Goal: Task Accomplishment & Management: Use online tool/utility

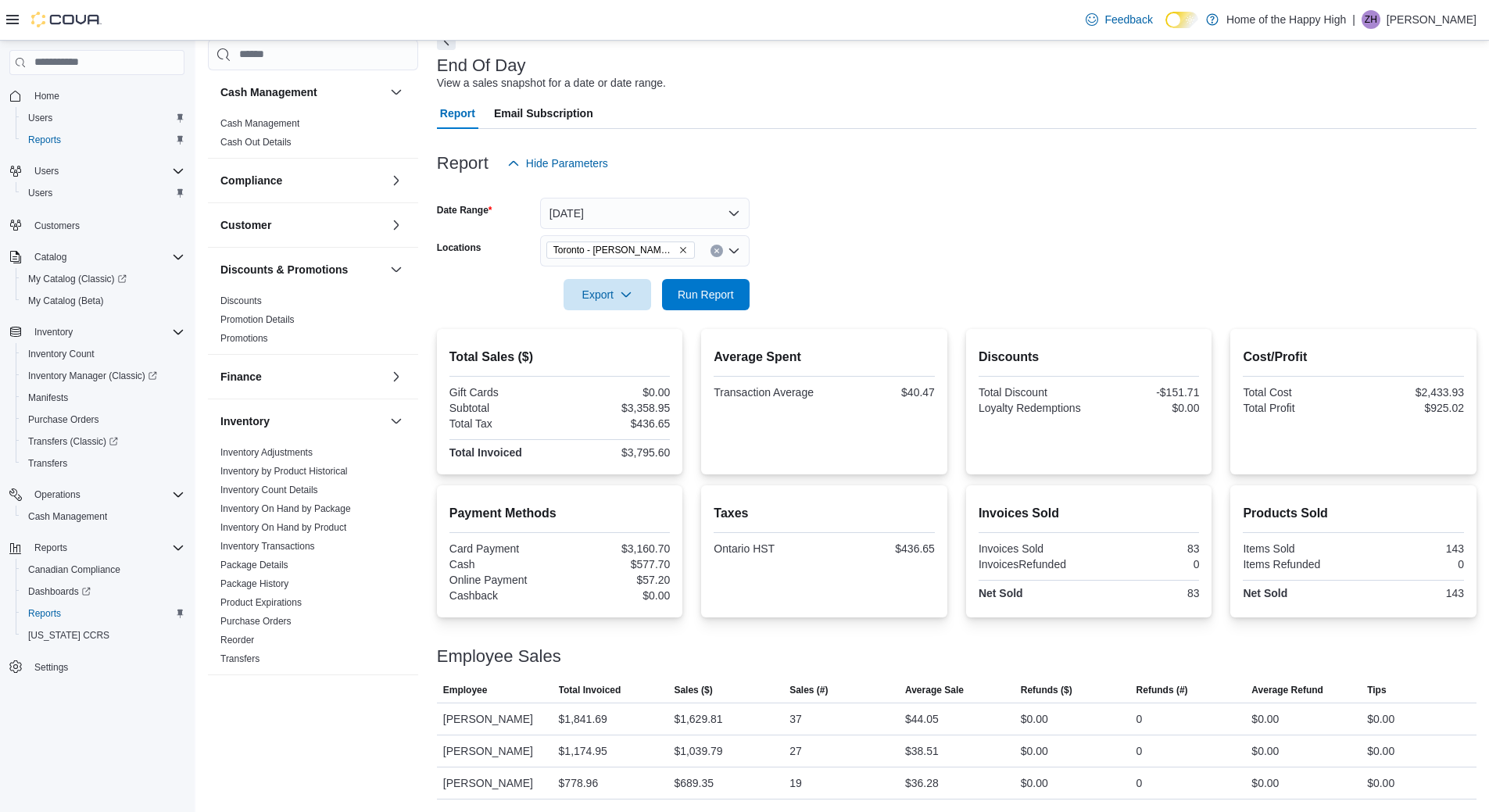
scroll to position [592, 0]
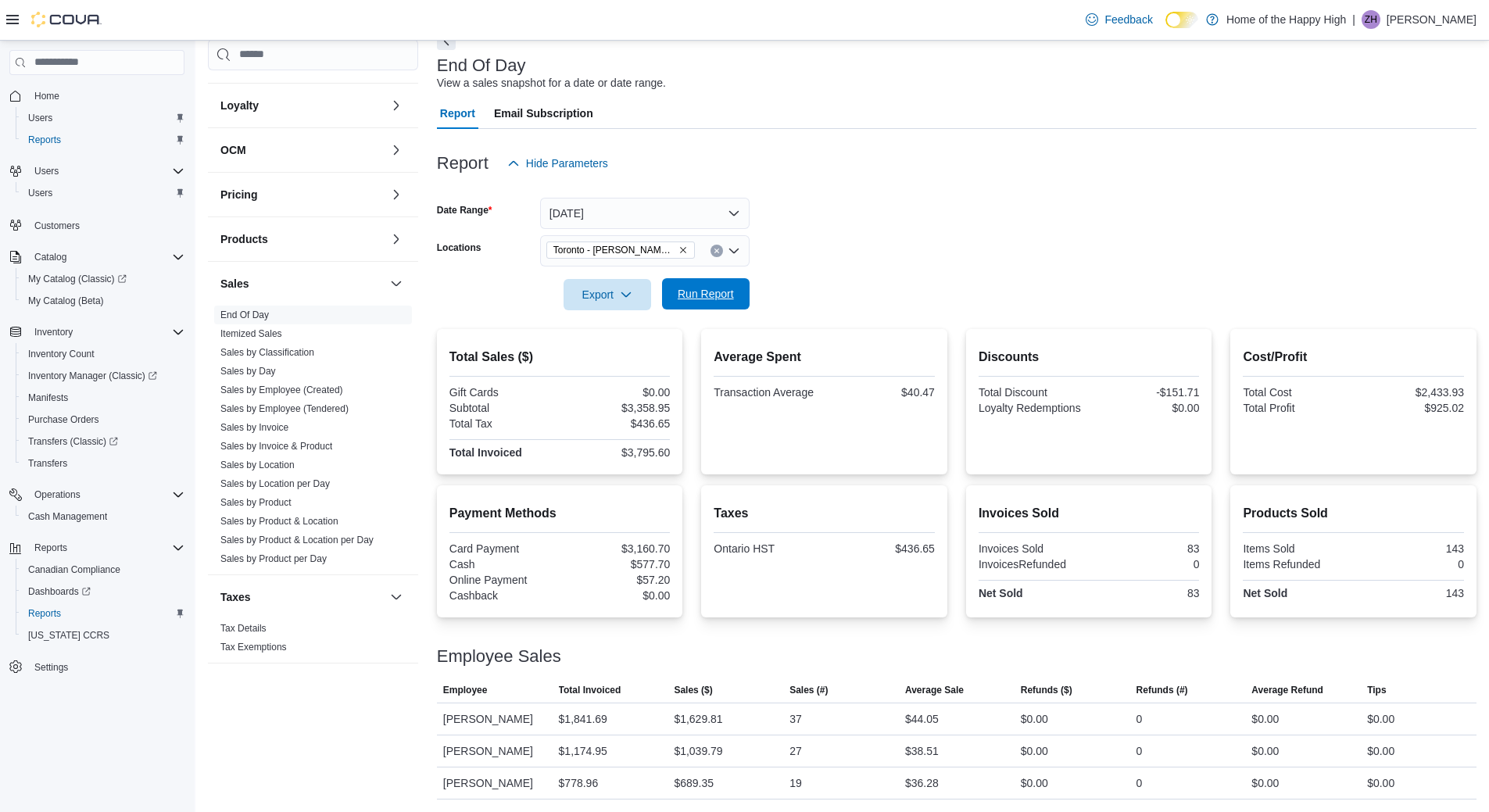
click at [731, 286] on span "Run Report" at bounding box center [705, 293] width 56 height 15
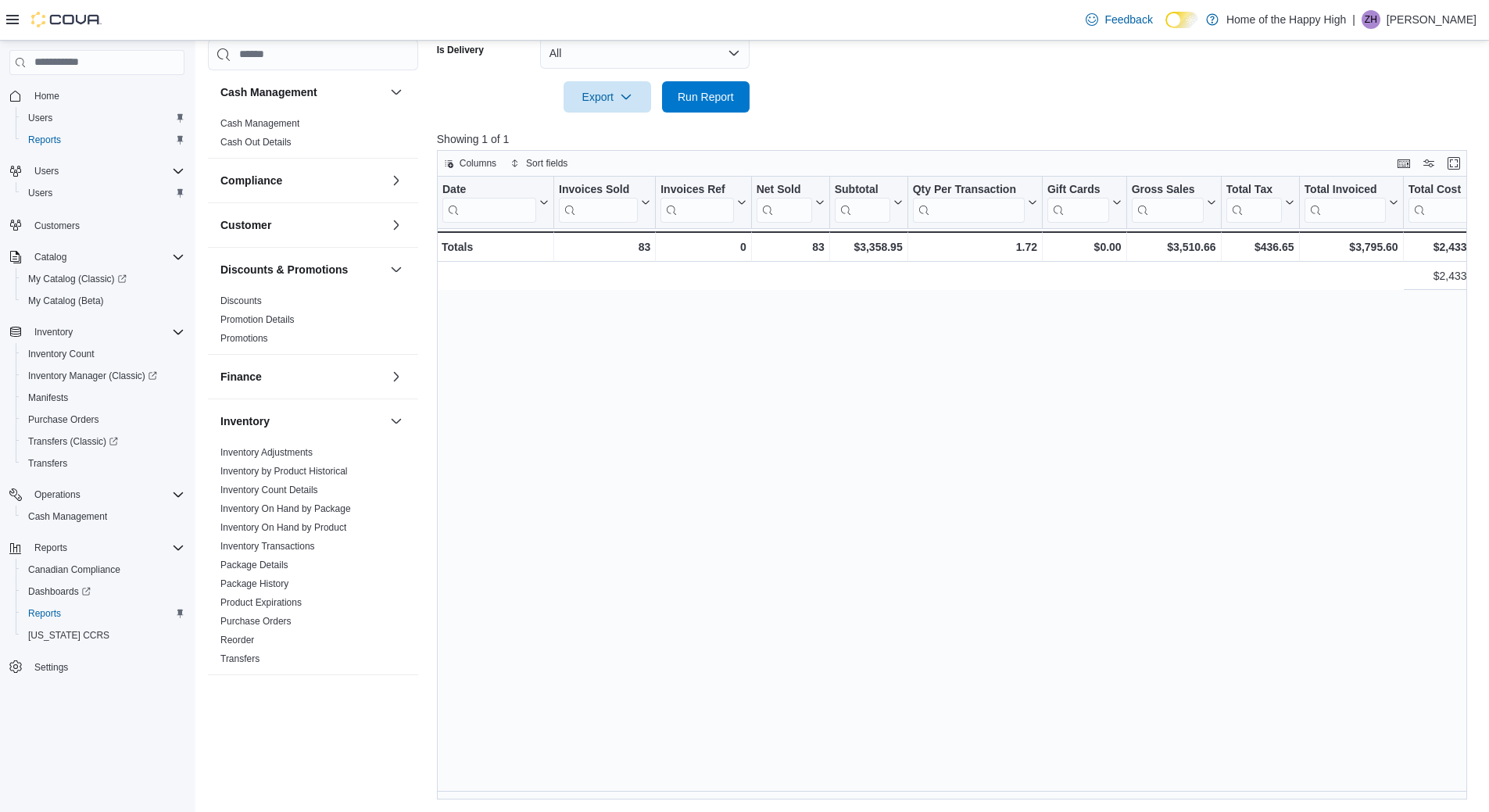
scroll to position [0, 1069]
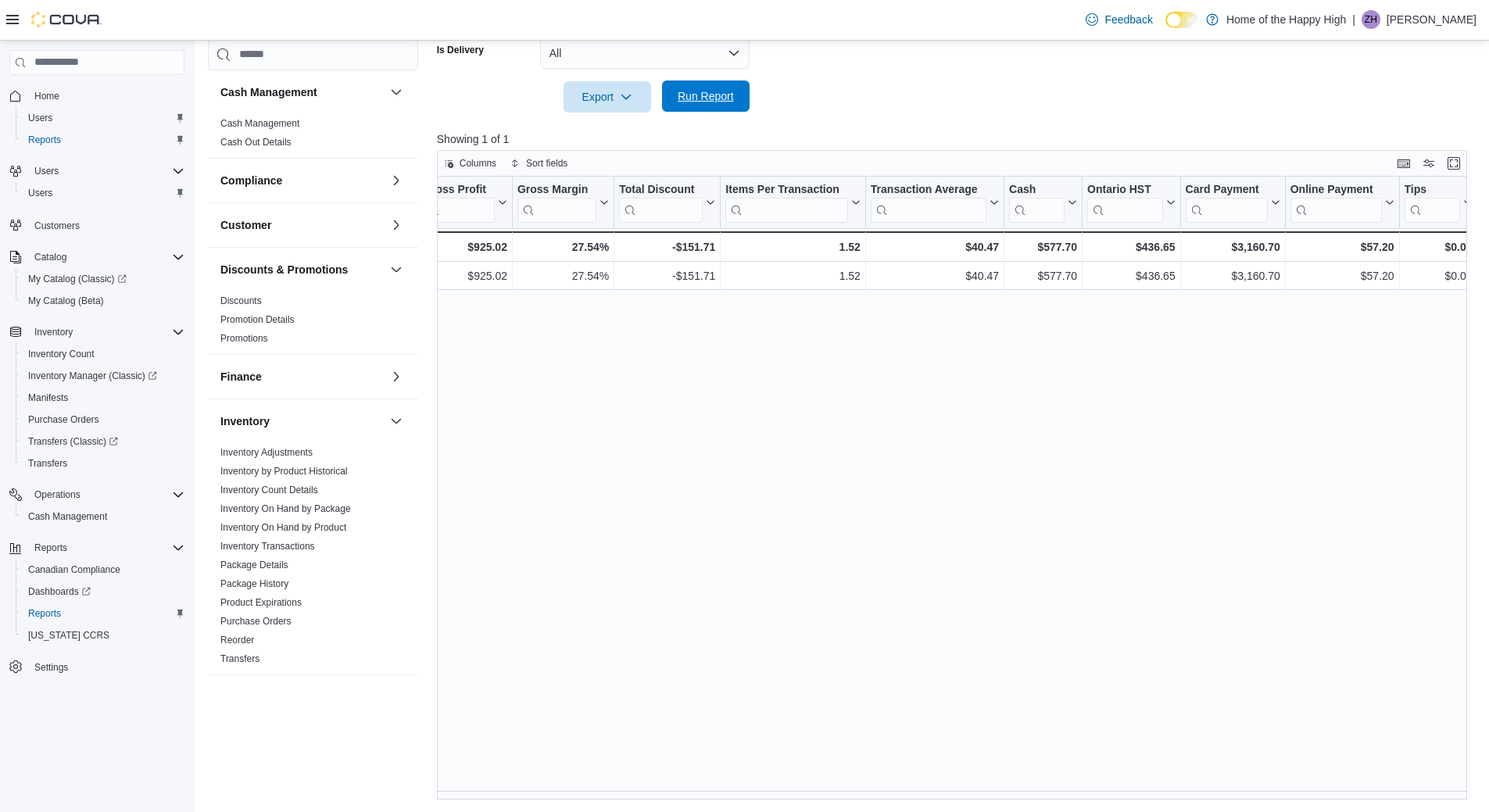
click at [733, 83] on span "Run Report" at bounding box center [705, 96] width 68 height 31
